Goal: Task Accomplishment & Management: Use online tool/utility

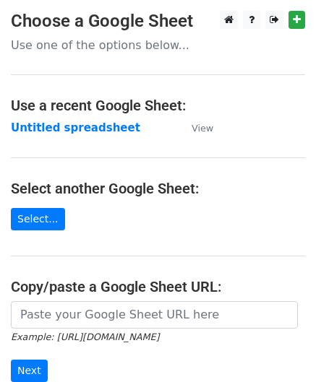
scroll to position [189, 0]
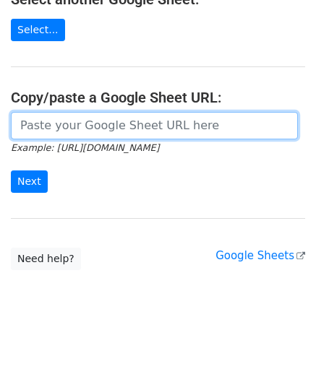
click at [58, 125] on input "url" at bounding box center [154, 125] width 287 height 27
paste input "https://docs.google.com/spreadsheets/d/1vx3TS-I-lM7sgjWWax71a0FdPogC_9FInaslQ76…"
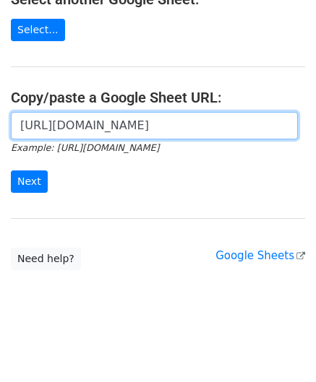
scroll to position [0, 303]
type input "https://docs.google.com/spreadsheets/d/1vx3TS-I-lM7sgjWWax71a0FdPogC_9FInaslQ76…"
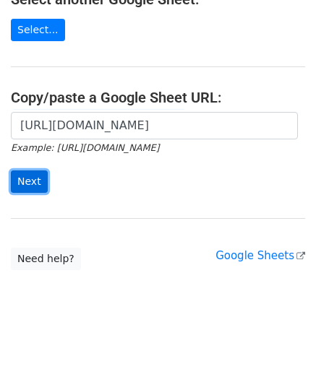
click at [31, 176] on input "Next" at bounding box center [29, 182] width 37 height 22
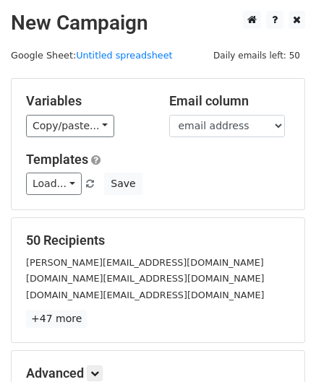
scroll to position [176, 0]
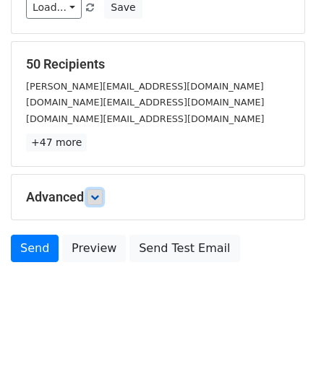
click at [99, 193] on icon at bounding box center [94, 197] width 9 height 9
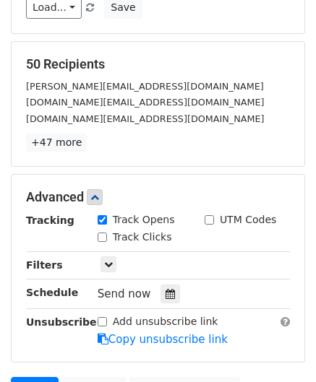
drag, startPoint x: 163, startPoint y: 289, endPoint x: 164, endPoint y: 271, distance: 18.1
click at [166, 290] on icon at bounding box center [170, 294] width 9 height 10
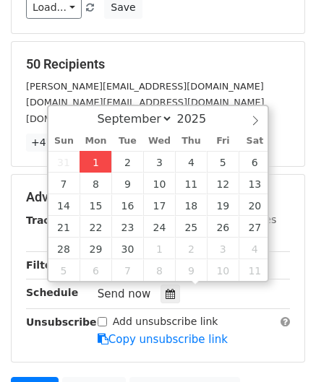
type input "[DATE] 12:00"
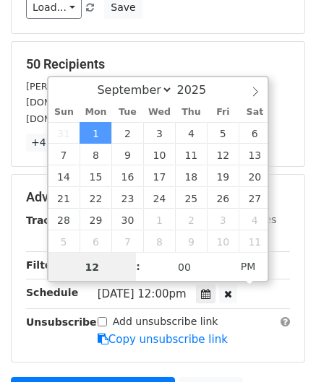
paste input "Hour"
type input "2"
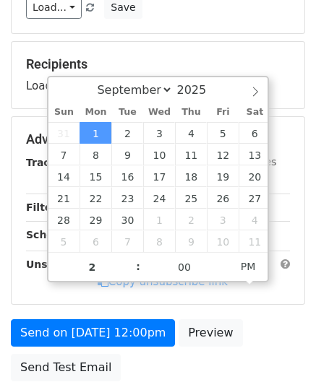
type input "[DATE] 14:00"
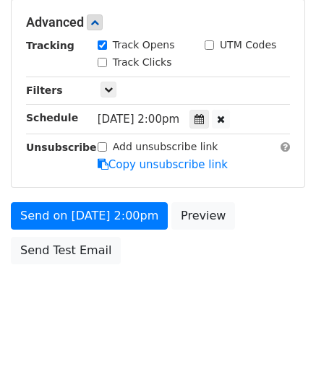
scroll to position [351, 0]
